Goal: Navigation & Orientation: Find specific page/section

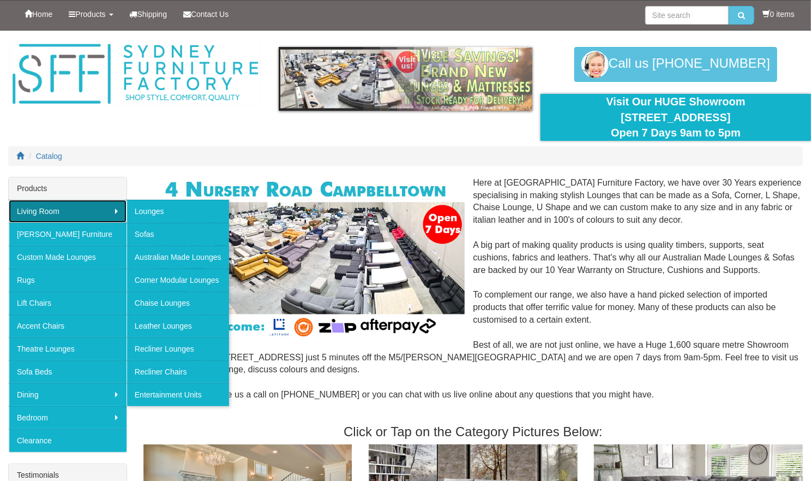
click at [93, 212] on link "Living Room" at bounding box center [68, 211] width 118 height 23
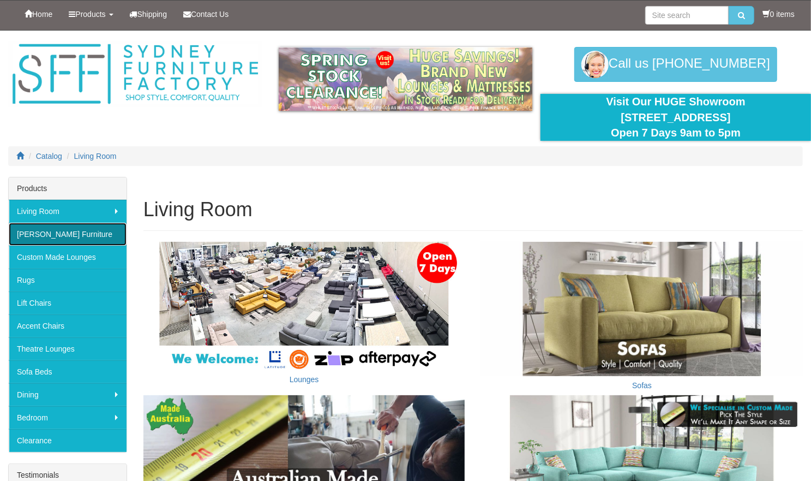
click at [88, 228] on link "[PERSON_NAME] Furniture" at bounding box center [68, 234] width 118 height 23
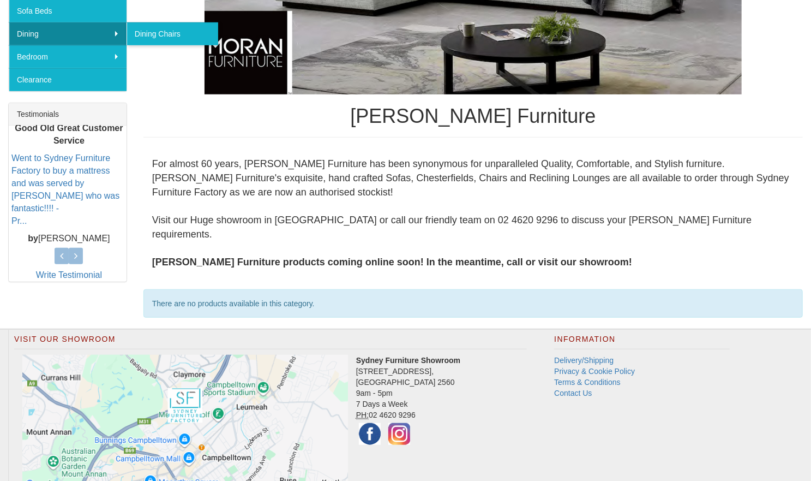
scroll to position [409, 0]
